Goal: Information Seeking & Learning: Understand process/instructions

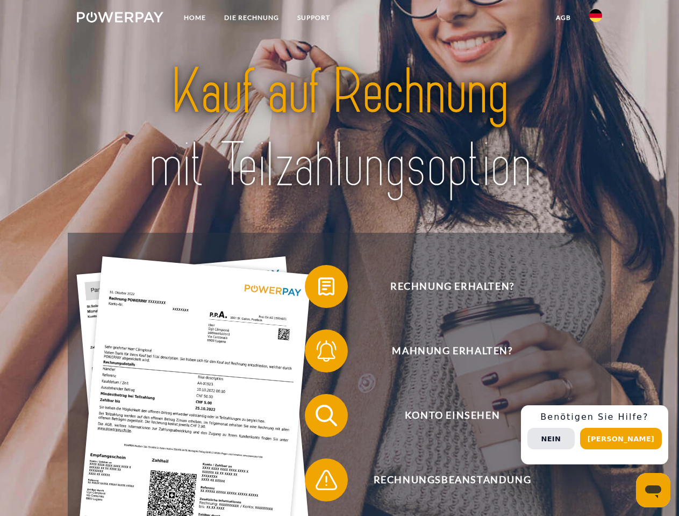
click at [120, 19] on img at bounding box center [120, 17] width 87 height 11
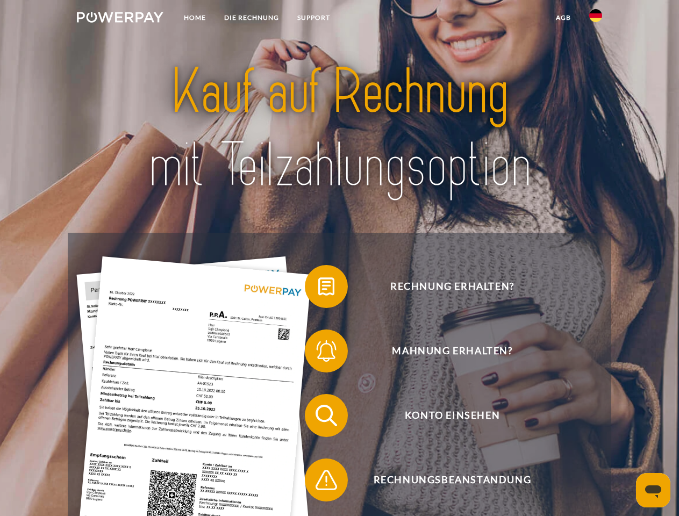
click at [596, 19] on img at bounding box center [595, 15] width 13 height 13
click at [563, 18] on link "agb" at bounding box center [563, 17] width 33 height 19
click at [318, 289] on span at bounding box center [310, 287] width 54 height 54
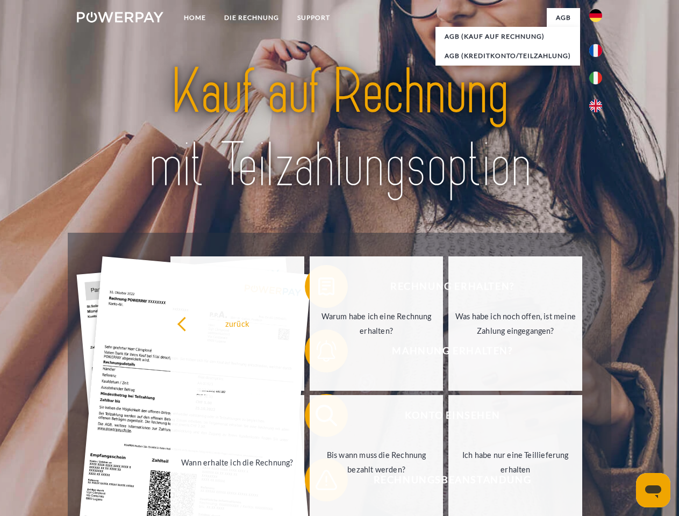
click at [318, 353] on div "Rechnung erhalten? Mahnung erhalten? Konto einsehen" at bounding box center [339, 448] width 543 height 430
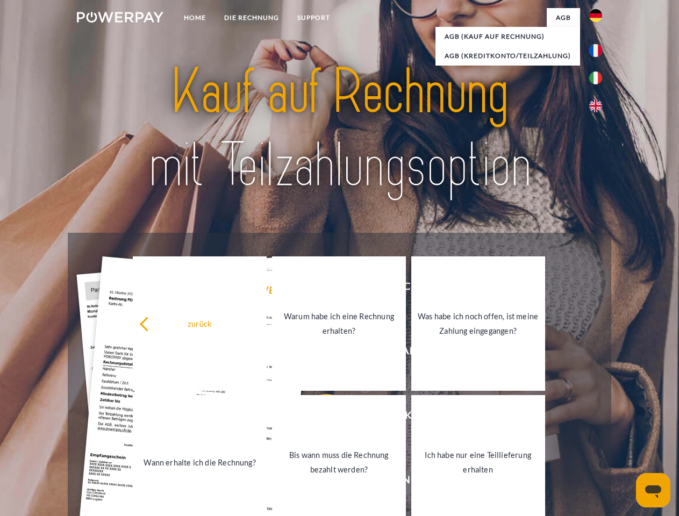
click at [318, 418] on link "Bis wann muss die Rechnung bezahlt werden?" at bounding box center [339, 462] width 134 height 134
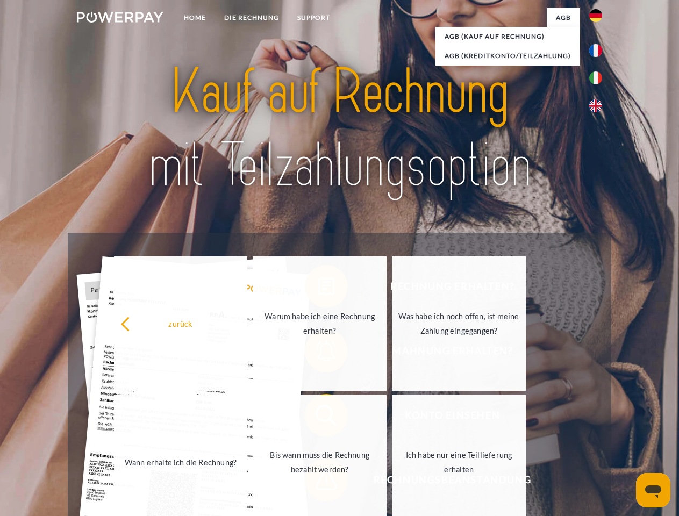
click at [318, 482] on span at bounding box center [310, 480] width 54 height 54
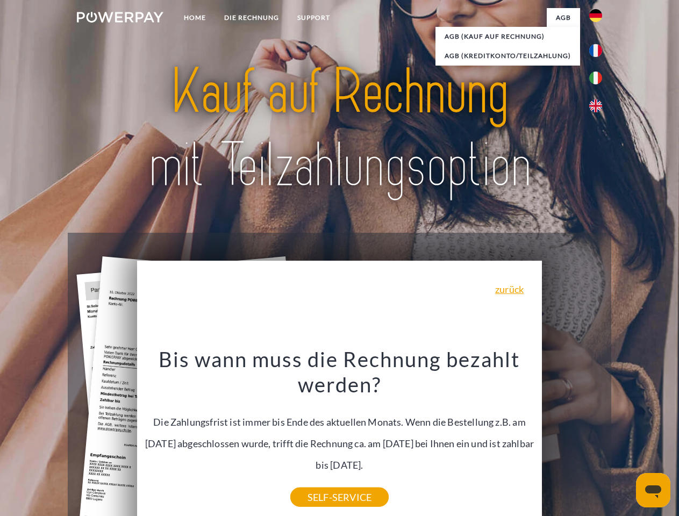
click at [598, 435] on div "Rechnung erhalten? Mahnung erhalten? Konto einsehen" at bounding box center [339, 448] width 543 height 430
click at [572, 437] on span "Konto einsehen" at bounding box center [451, 415] width 263 height 43
click at [625, 439] on header "Home DIE RECHNUNG SUPPORT" at bounding box center [339, 371] width 679 height 743
